Goal: Transaction & Acquisition: Book appointment/travel/reservation

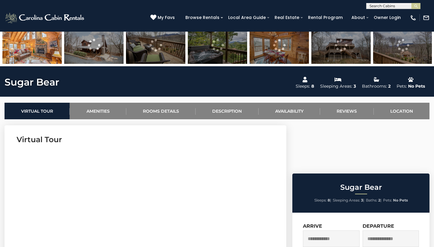
scroll to position [169, 0]
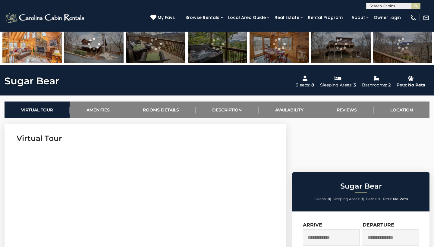
click at [326, 229] on input "text" at bounding box center [331, 237] width 57 height 17
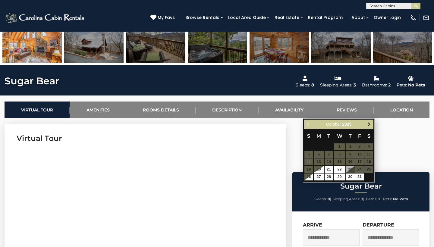
click at [370, 123] on span "Next" at bounding box center [369, 124] width 5 height 5
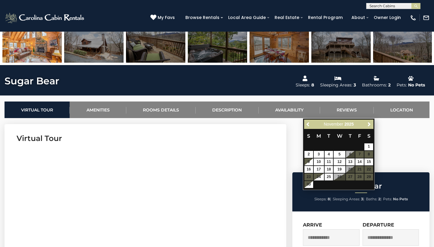
click at [370, 123] on span "Next" at bounding box center [369, 124] width 5 height 5
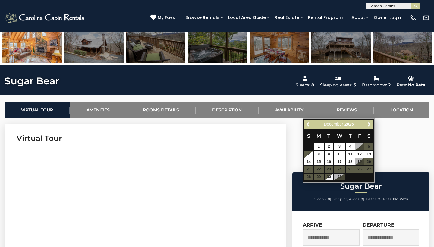
click at [318, 169] on table "S M T W T F S 1 2 3 4 5 6 7 8 9 10 11 12 13 14 15 16 17 18 19 20 21 22 23 24 25…" at bounding box center [338, 155] width 69 height 52
click at [318, 168] on table "S M T W T F S 1 2 3 4 5 6 7 8 9 10 11 12 13 14 15 16 17 18 19 20 21 22 23 24 25…" at bounding box center [338, 155] width 69 height 52
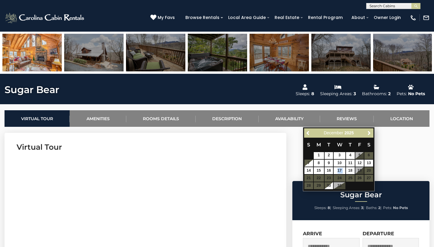
scroll to position [159, 0]
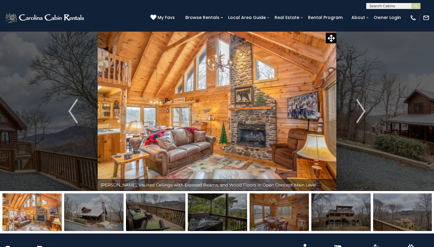
scroll to position [0, 0]
